Goal: Navigation & Orientation: Understand site structure

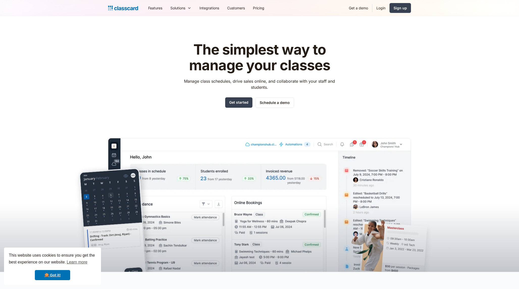
click at [205, 80] on p "Manage class schedules, drive sales online, and collaborate with your staff and…" at bounding box center [260, 84] width 160 height 12
click at [214, 84] on p "Manage class schedules, drive sales online, and collaborate with your staff and…" at bounding box center [260, 84] width 160 height 12
click at [372, 28] on header "The simplest way to manage your classes Manage class schedules, drive sales onl…" at bounding box center [259, 143] width 519 height 255
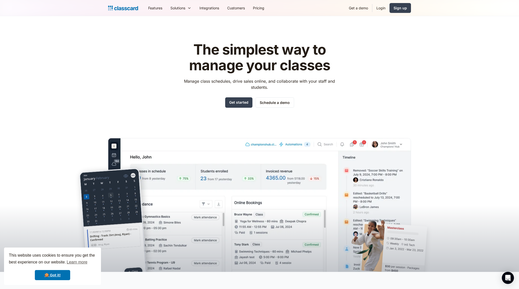
click at [411, 62] on div "The simplest way to manage your classes Manage class schedules, drive sales onl…" at bounding box center [259, 153] width 303 height 238
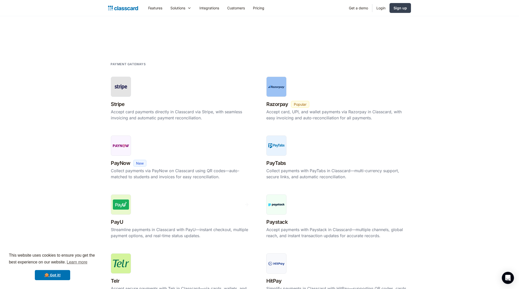
scroll to position [200, 0]
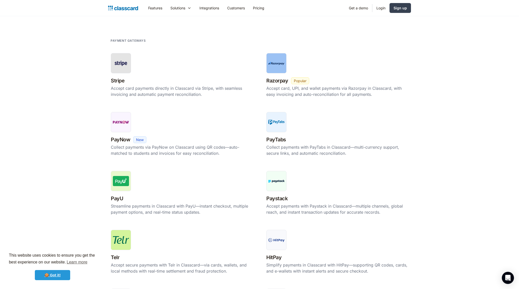
click at [58, 273] on link "🍪 Got it!" at bounding box center [52, 275] width 35 height 10
click at [85, 200] on section "Payment gateways Stripe New Beta Popular Accept card payments directly in Class…" at bounding box center [259, 251] width 519 height 438
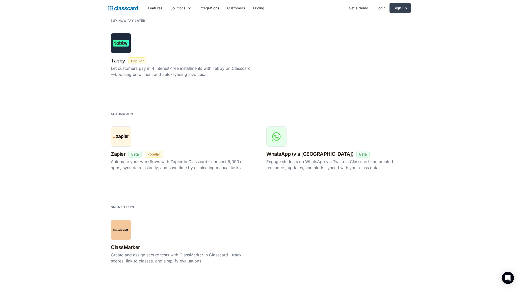
scroll to position [845, 0]
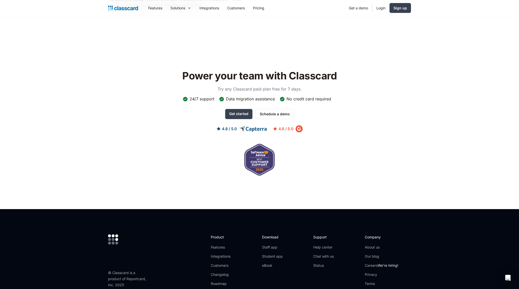
scroll to position [1130, 0]
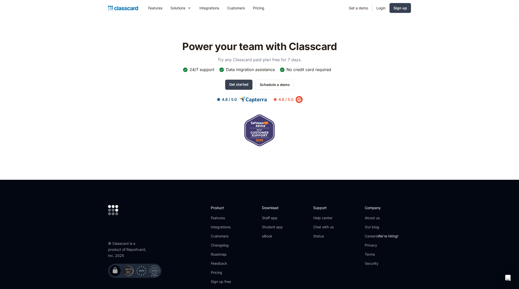
click at [113, 141] on div "Power your team with Classcard Try any Classcard paid plan free for 7 days. 24/…" at bounding box center [259, 93] width 303 height 112
click at [131, 140] on div "Power your team with Classcard Try any Classcard paid plan free for 7 days. 24/…" at bounding box center [259, 93] width 303 height 112
